Goal: Information Seeking & Learning: Learn about a topic

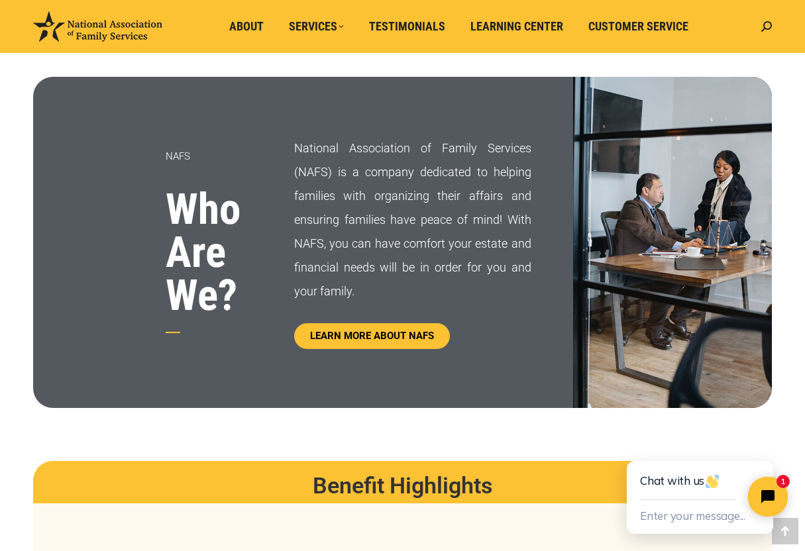
scroll to position [646, 0]
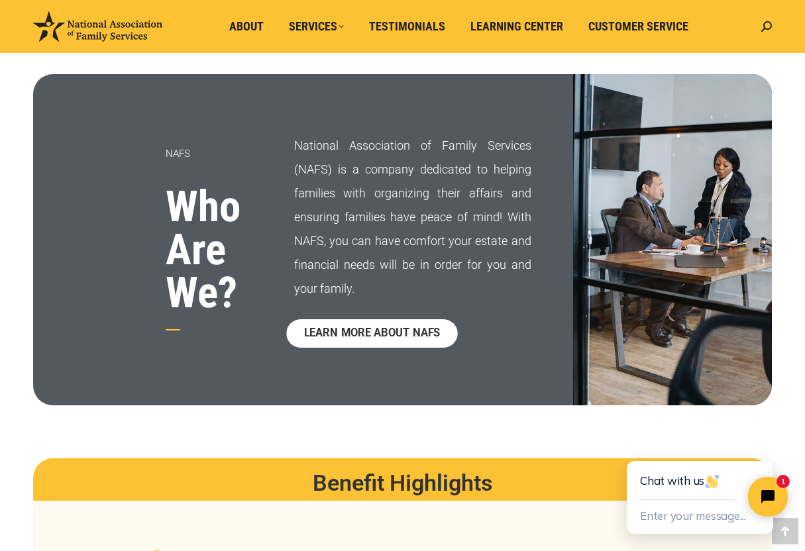
click at [387, 331] on span "LEARN MORE ABOUT NAFS" at bounding box center [371, 333] width 136 height 11
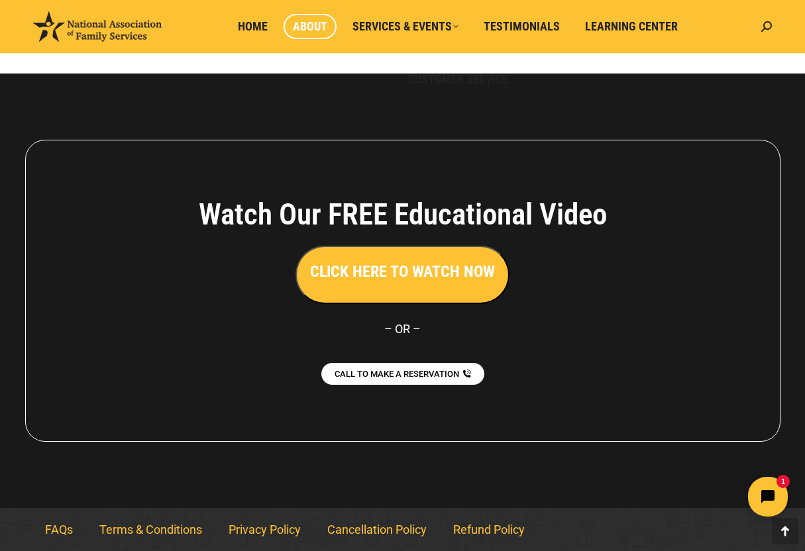
scroll to position [979, 0]
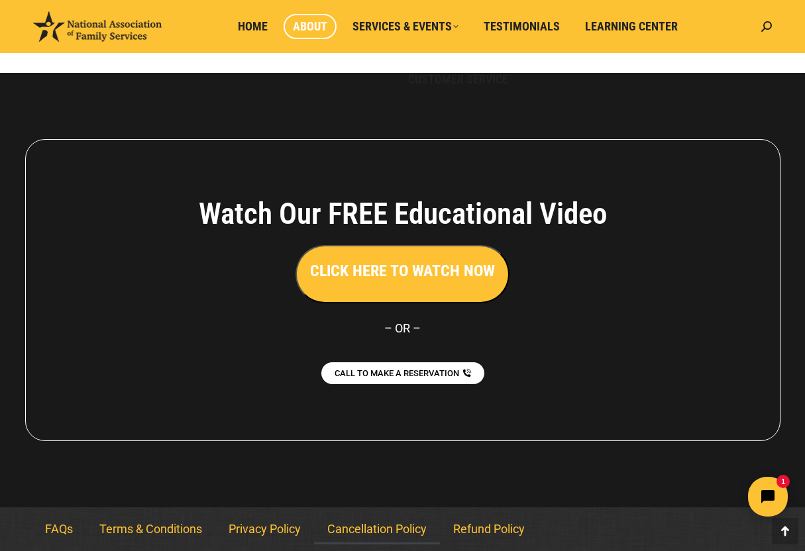
click at [389, 532] on link "Cancellation Policy" at bounding box center [377, 529] width 126 height 30
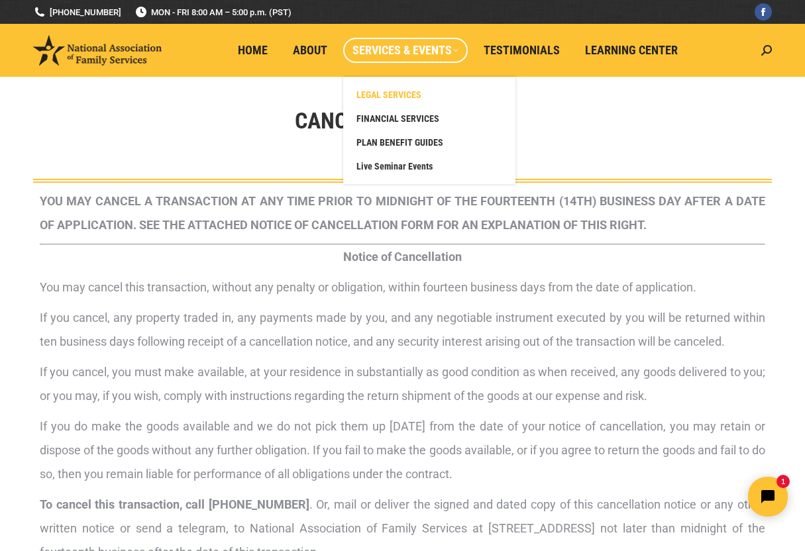
click at [415, 94] on span "LEGAL SERVICES" at bounding box center [388, 95] width 65 height 12
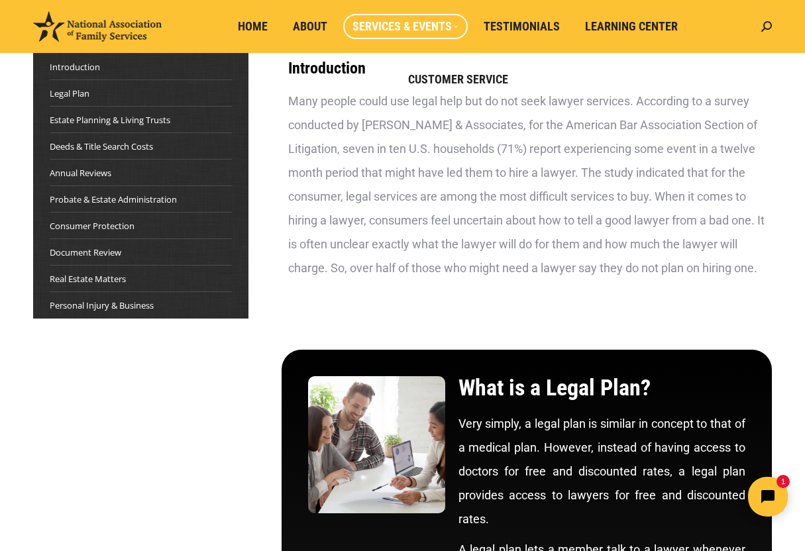
scroll to position [158, 0]
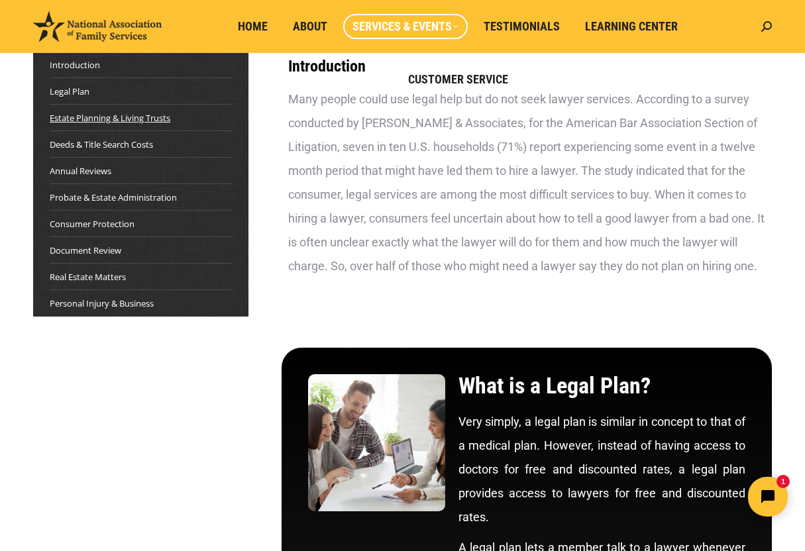
click at [148, 115] on link "Estate Planning & Living Trusts" at bounding box center [110, 117] width 121 height 13
